Goal: Communication & Community: Answer question/provide support

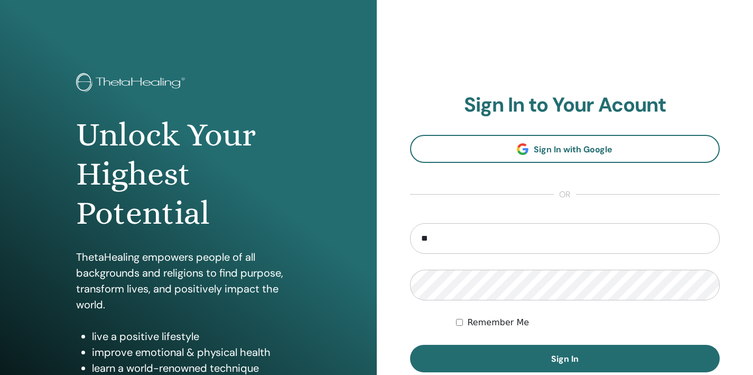
type input "*"
type input "**********"
click at [410, 345] on button "Sign In" at bounding box center [565, 358] width 310 height 27
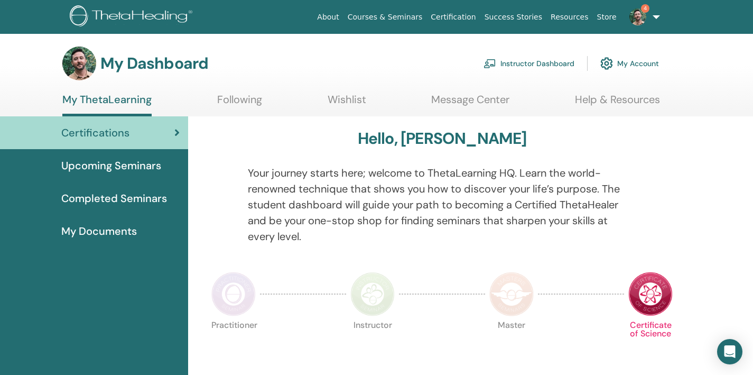
click at [450, 99] on link "Message Center" at bounding box center [470, 103] width 78 height 21
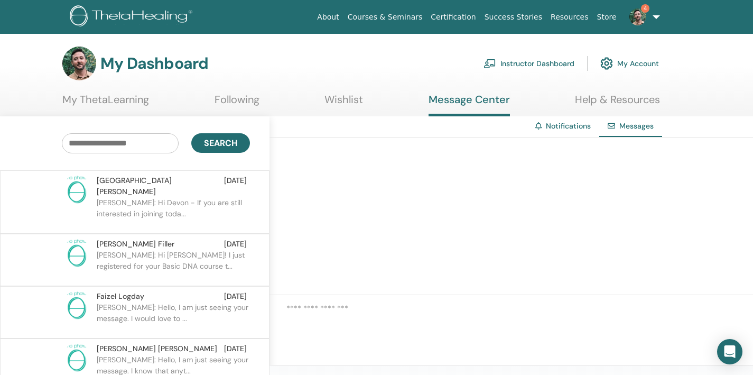
click at [634, 58] on link "My Account" at bounding box center [629, 63] width 59 height 23
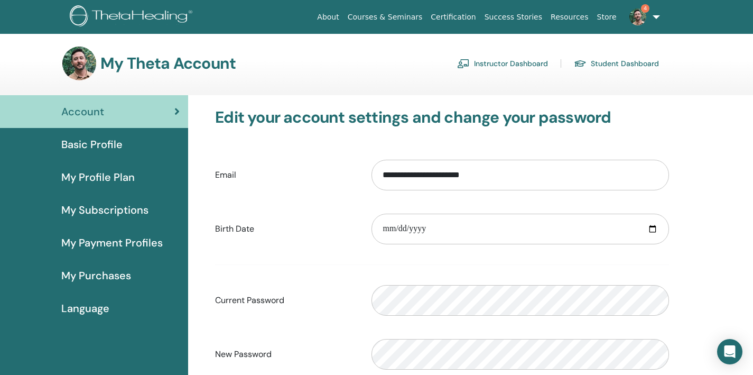
click at [659, 16] on link "4" at bounding box center [642, 17] width 43 height 34
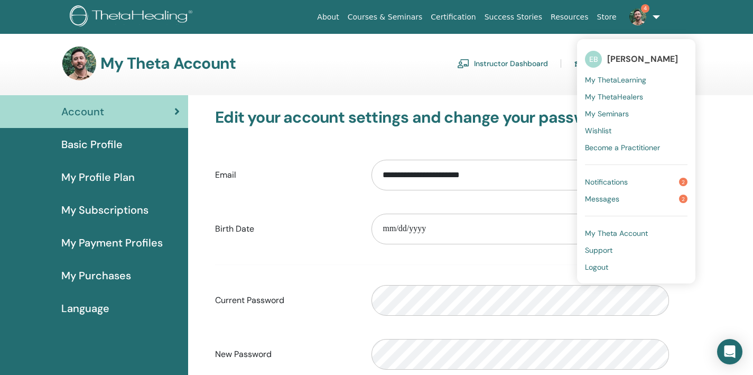
click at [634, 199] on link "Messages 2" at bounding box center [636, 198] width 103 height 17
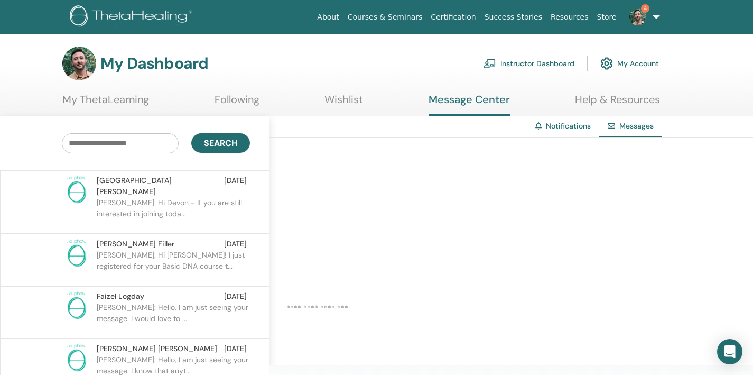
click at [651, 15] on link "4" at bounding box center [642, 17] width 43 height 34
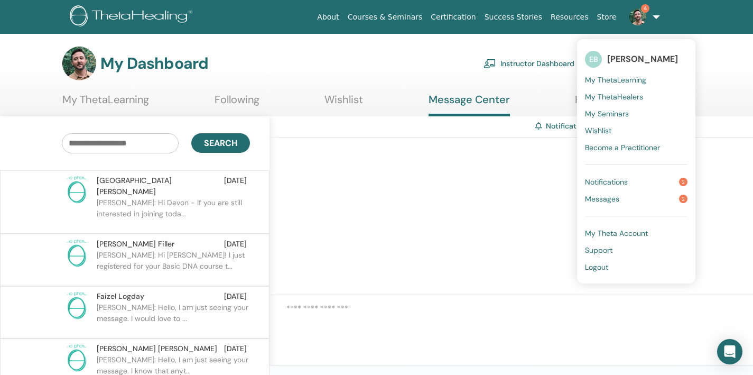
click at [637, 181] on link "Notifications 2" at bounding box center [636, 181] width 103 height 17
